Goal: Transaction & Acquisition: Download file/media

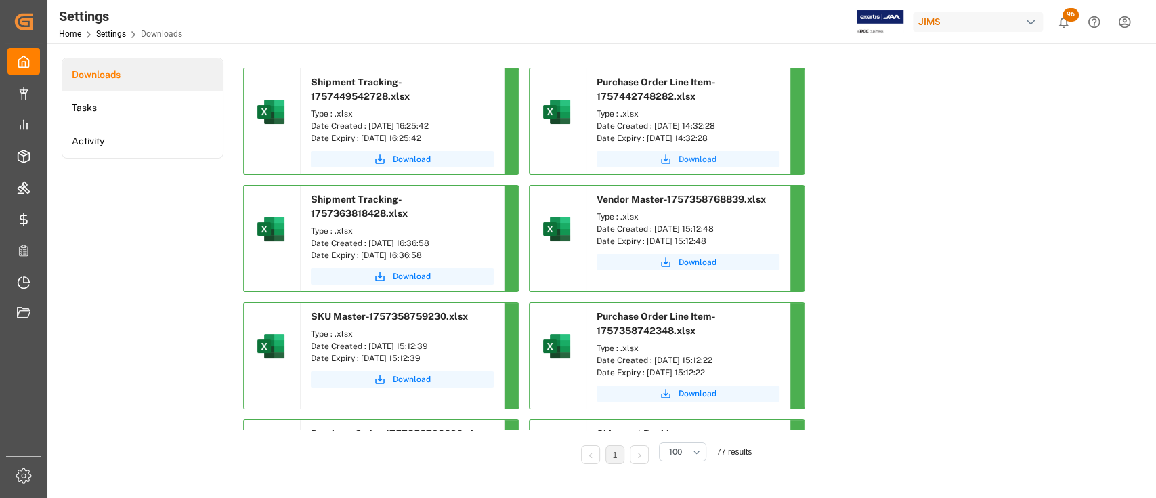
click at [699, 163] on span "Download" at bounding box center [698, 159] width 38 height 12
click at [696, 157] on span "Download" at bounding box center [698, 159] width 38 height 12
drag, startPoint x: 904, startPoint y: 150, endPoint x: 892, endPoint y: 154, distance: 12.9
click at [152, 322] on div "Downloads Tasks Activity" at bounding box center [143, 270] width 162 height 425
